Goal: Task Accomplishment & Management: Use online tool/utility

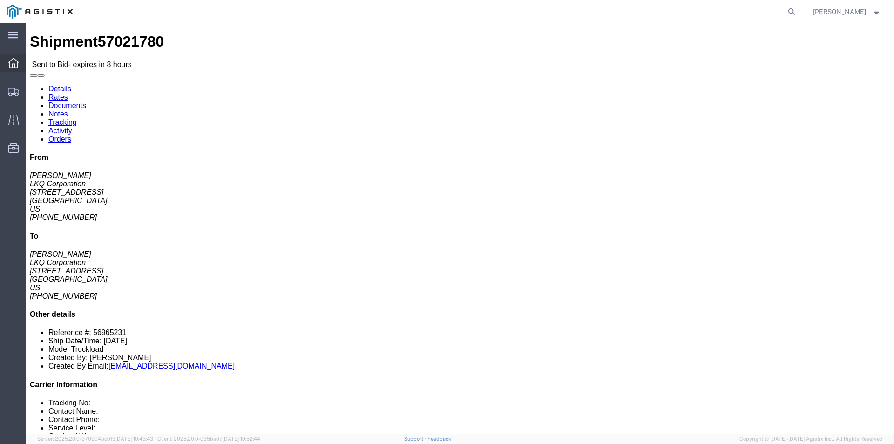
click at [4, 66] on div at bounding box center [13, 63] width 26 height 19
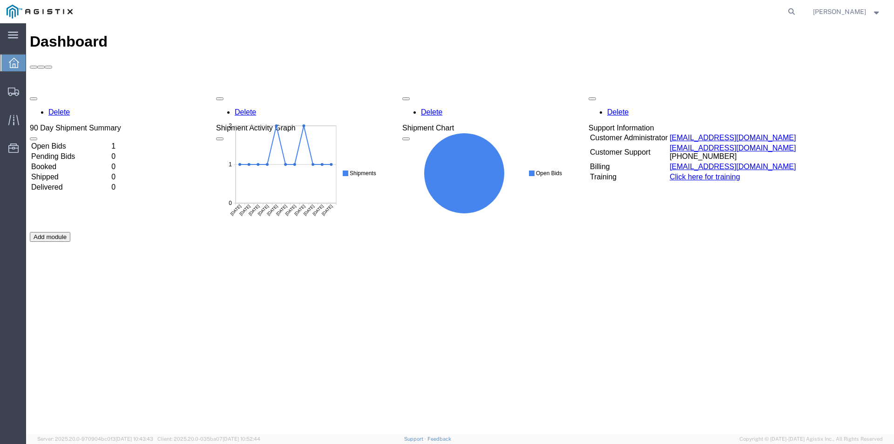
click at [110, 141] on td "Open Bids" at bounding box center [70, 145] width 79 height 9
